Goal: Navigation & Orientation: Find specific page/section

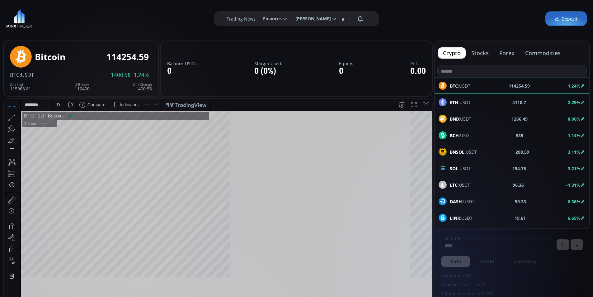
scroll to position [87, 0]
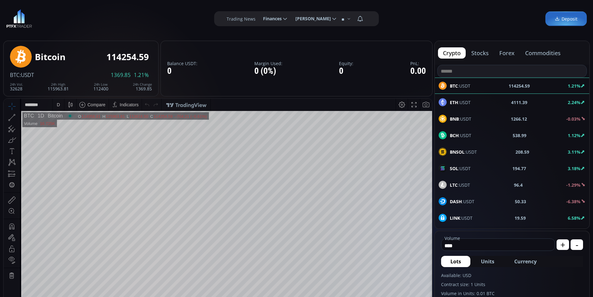
drag, startPoint x: 0, startPoint y: 0, endPoint x: 72, endPoint y: 9, distance: 72.2
click at [73, 10] on div "**********" at bounding box center [296, 18] width 593 height 37
